Goal: Obtain resource: Obtain resource

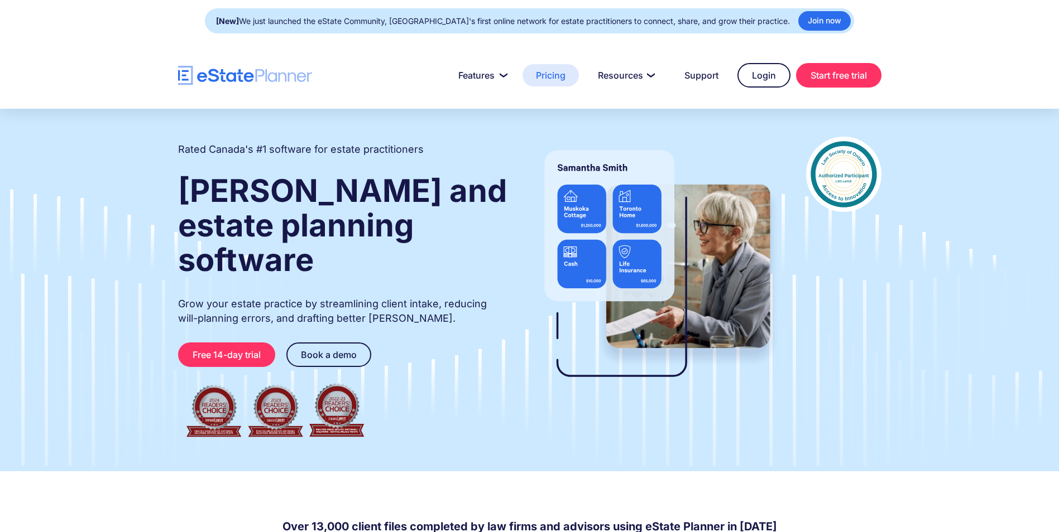
click at [547, 83] on link "Pricing" at bounding box center [550, 75] width 56 height 22
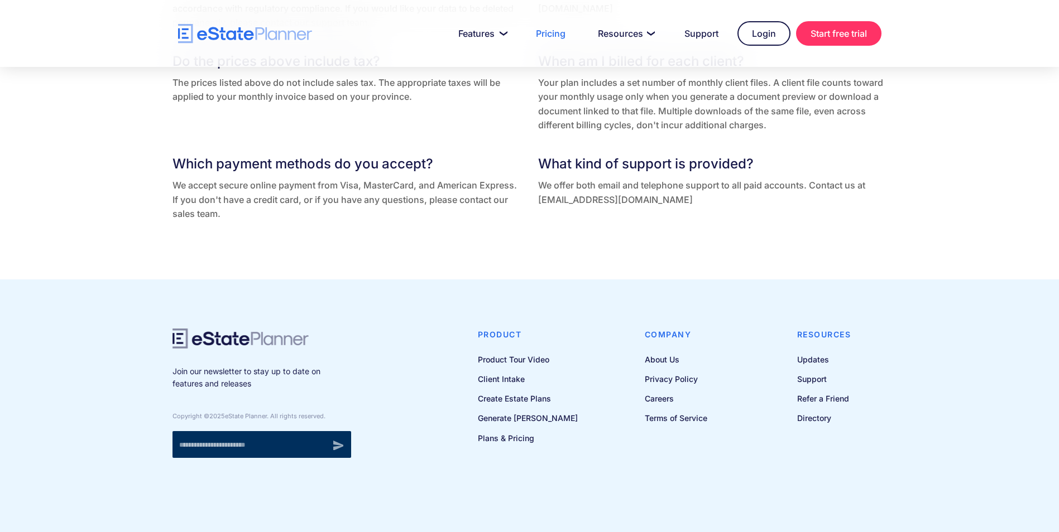
scroll to position [2455, 0]
click at [543, 397] on link "Create Estate Plans" at bounding box center [528, 398] width 100 height 14
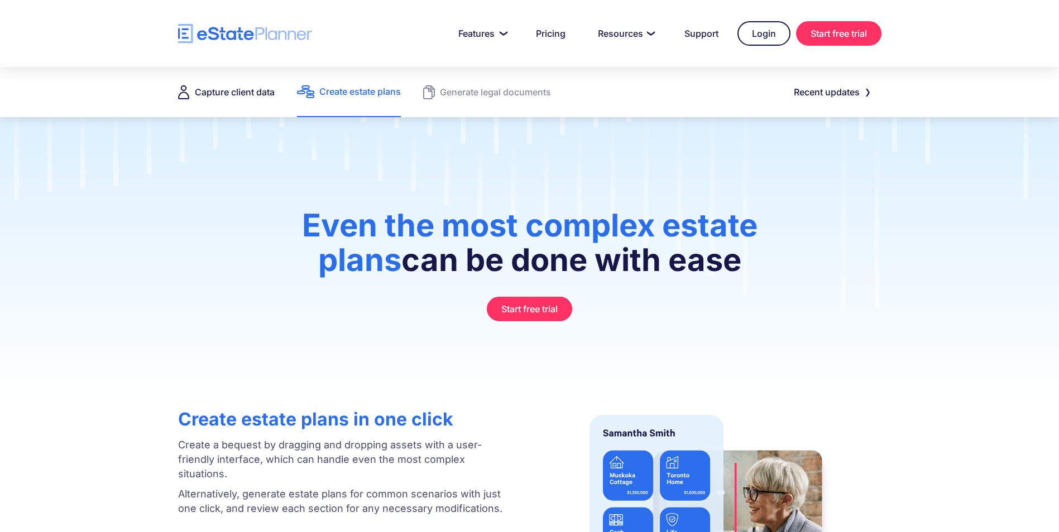
click at [220, 92] on div "Capture client data" at bounding box center [235, 92] width 80 height 16
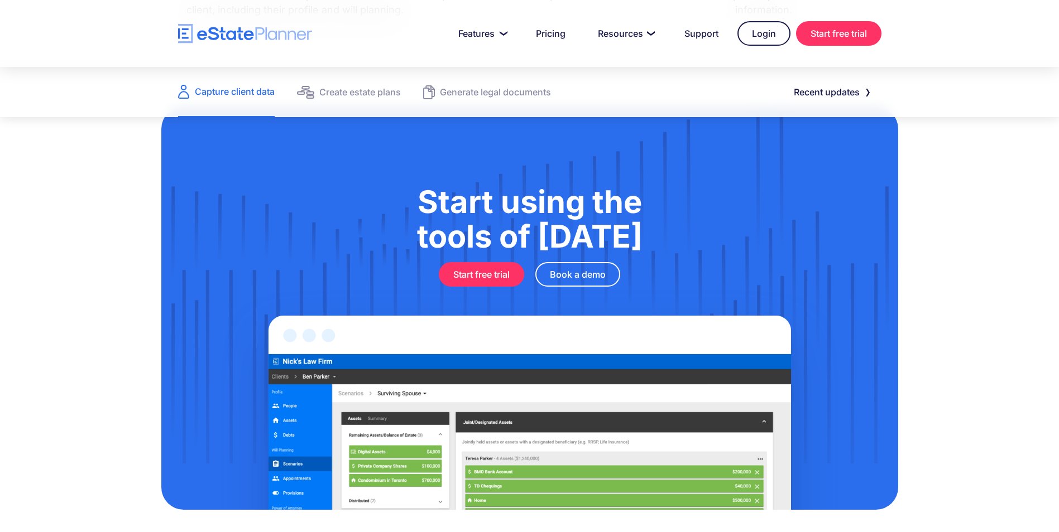
scroll to position [1237, 0]
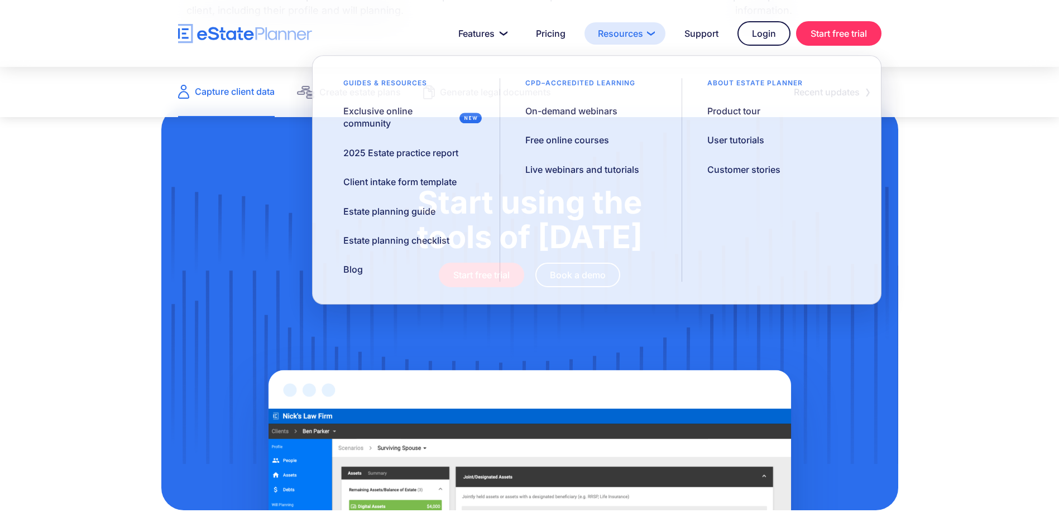
click at [651, 36] on link "Resources" at bounding box center [624, 33] width 81 height 22
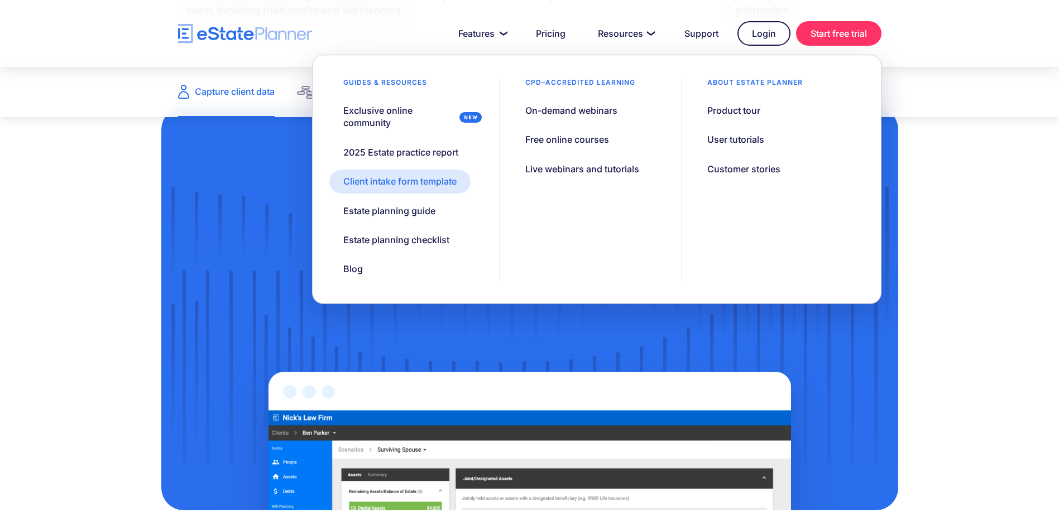
click at [425, 183] on div "Client intake form template" at bounding box center [399, 181] width 113 height 12
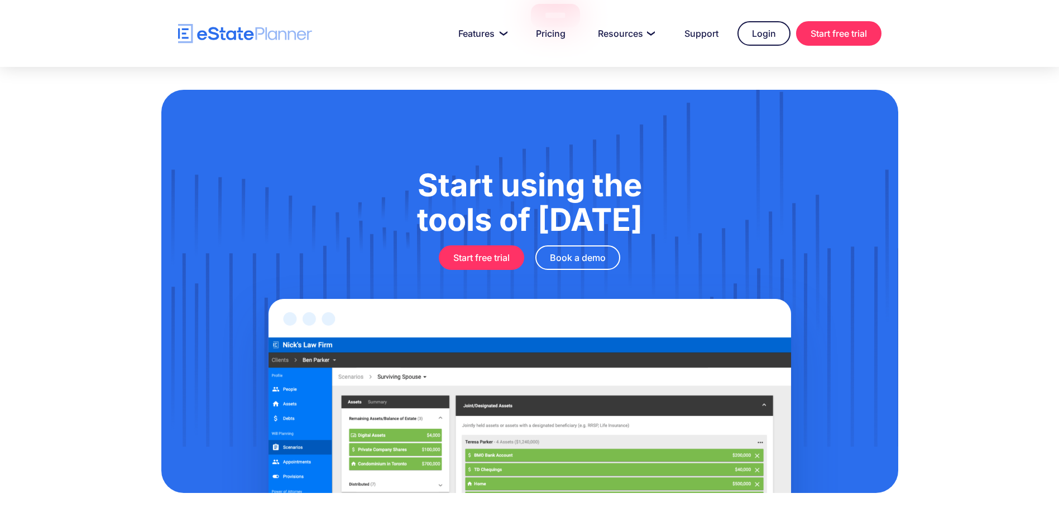
scroll to position [110, 0]
